Goal: Information Seeking & Learning: Learn about a topic

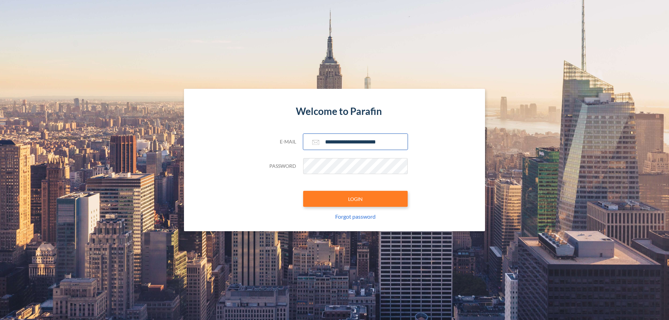
type input "**********"
click at [355, 199] on button "LOGIN" at bounding box center [355, 199] width 104 height 16
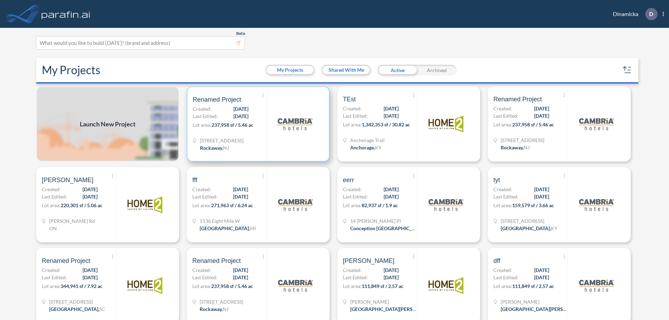
scroll to position [2, 0]
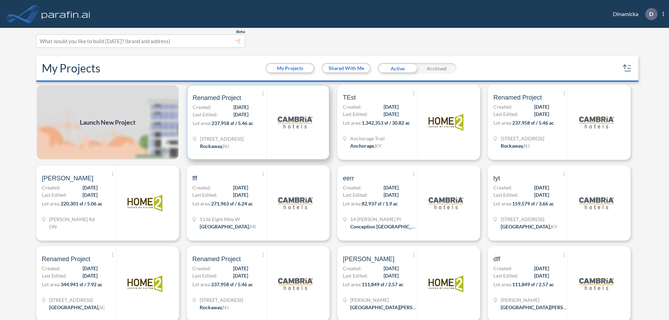
click at [257, 122] on p "Lot area: 237,958 sf / 5.46 ac" at bounding box center [230, 124] width 74 height 10
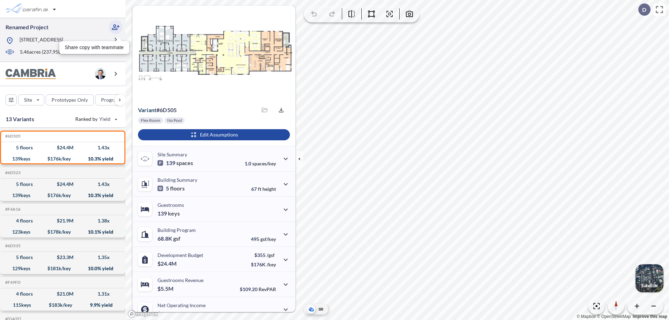
click at [116, 27] on icon "button" at bounding box center [115, 27] width 8 height 8
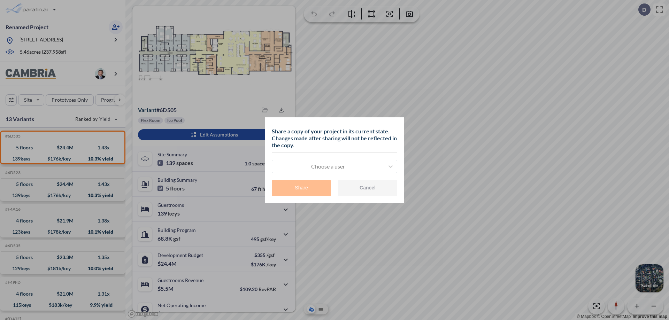
click at [328, 166] on div at bounding box center [327, 166] width 105 height 8
